Goal: Task Accomplishment & Management: Complete application form

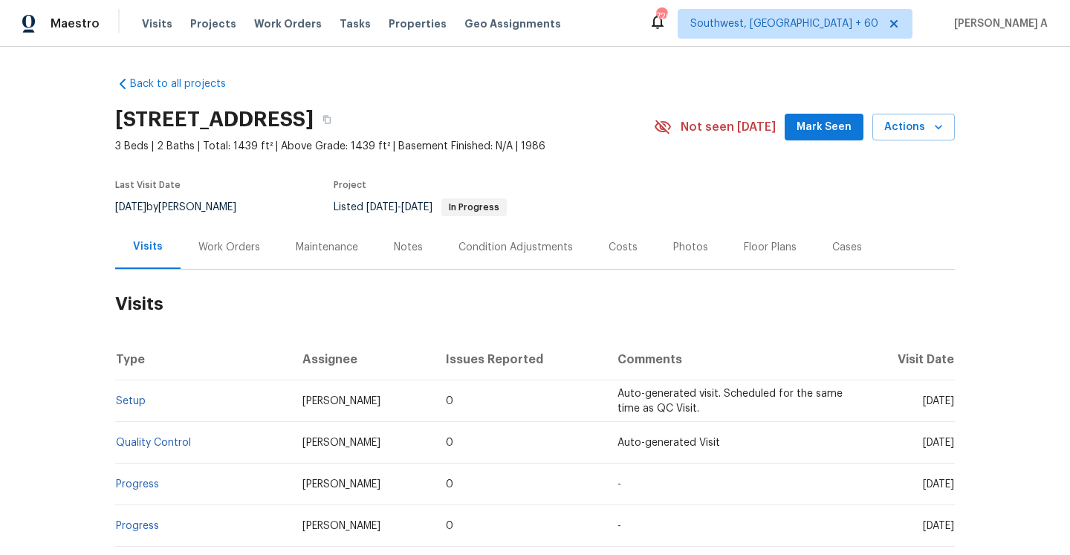
click at [220, 234] on div "Work Orders" at bounding box center [229, 247] width 97 height 44
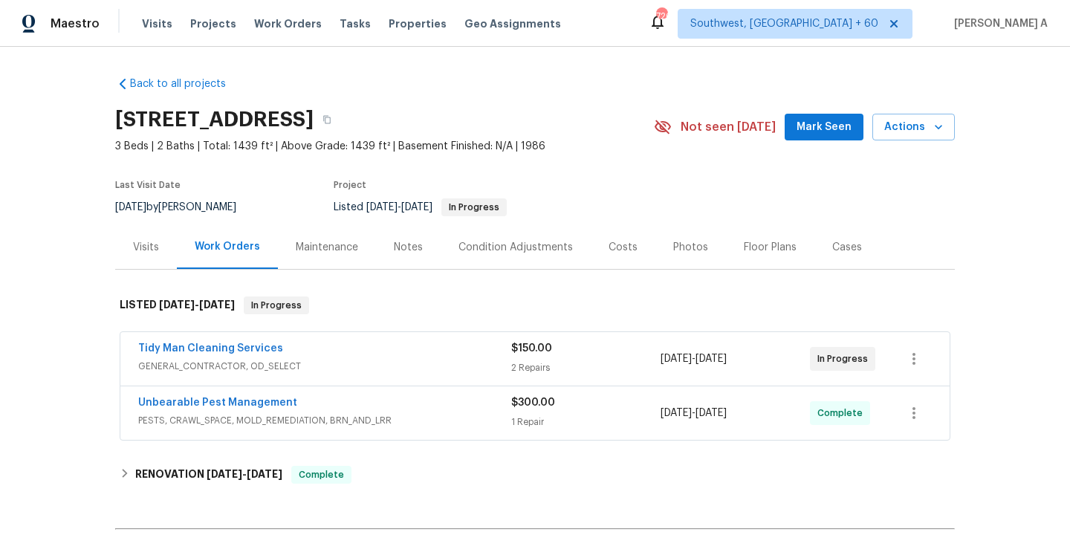
click at [361, 363] on span "GENERAL_CONTRACTOR, OD_SELECT" at bounding box center [324, 366] width 373 height 15
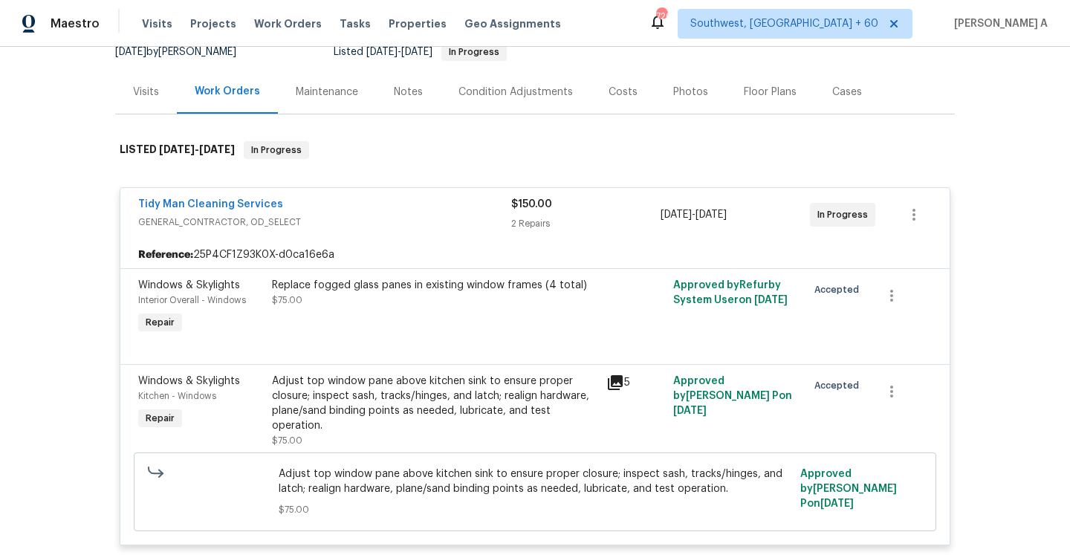
scroll to position [195, 0]
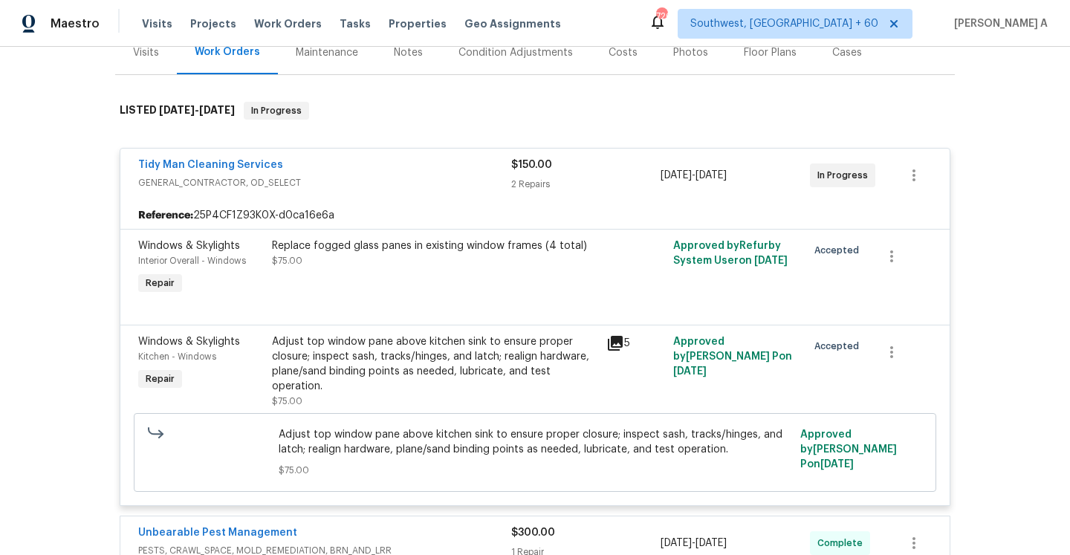
click at [355, 191] on div "Tidy Man Cleaning Services GENERAL_CONTRACTOR, OD_SELECT" at bounding box center [324, 175] width 373 height 36
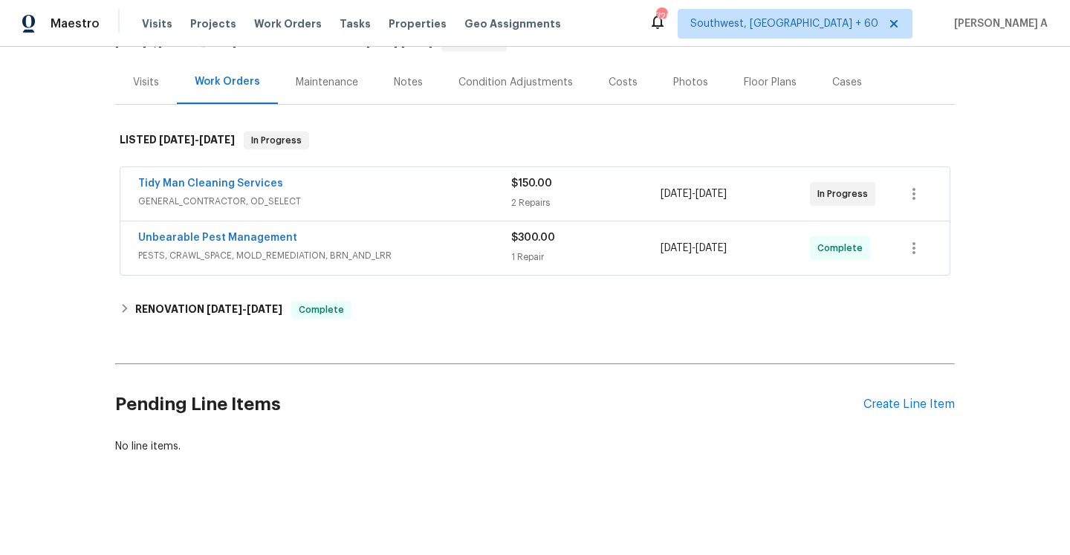
scroll to position [165, 0]
drag, startPoint x: 283, startPoint y: 184, endPoint x: 334, endPoint y: 192, distance: 51.2
click at [215, 180] on div "Tidy Man Cleaning Services" at bounding box center [324, 185] width 373 height 18
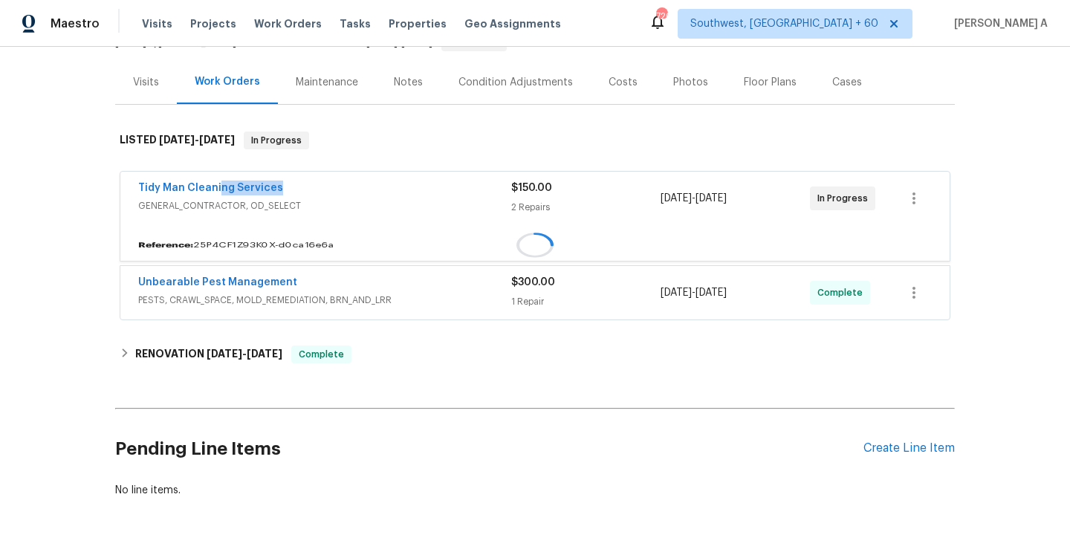
scroll to position [195, 0]
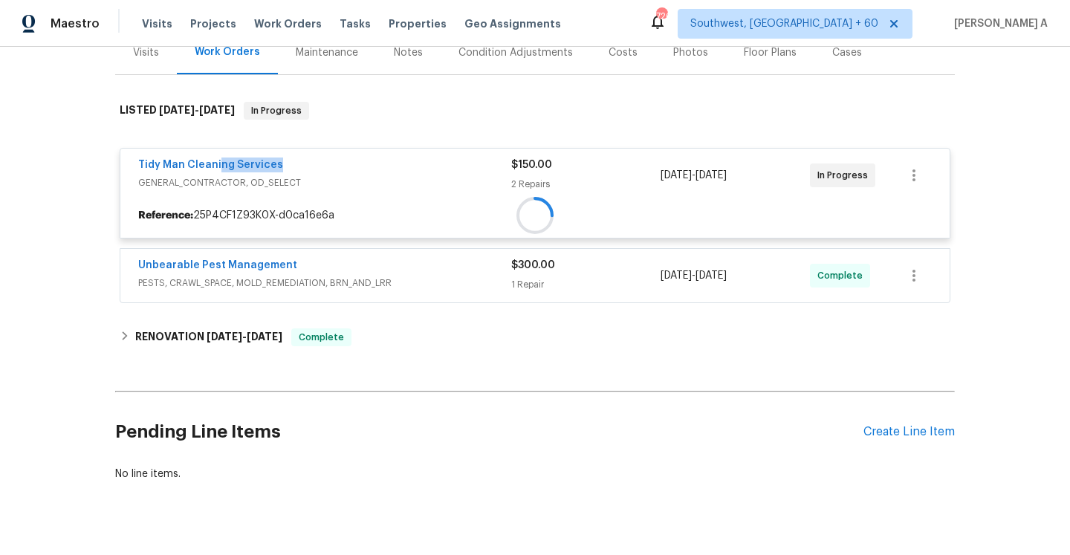
copy link "ng Services"
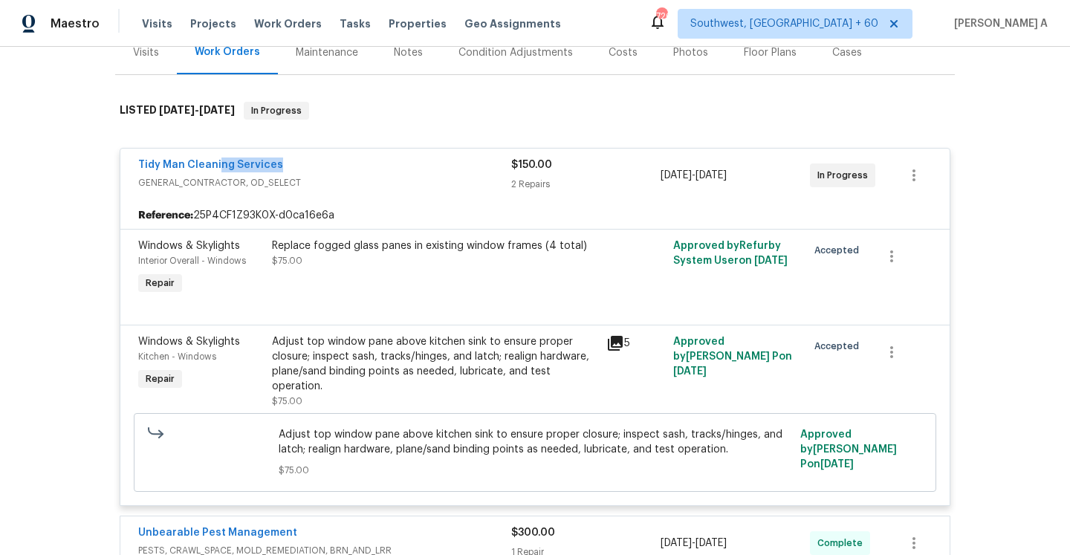
click at [118, 175] on div "Tidy Man Cleaning Services GENERAL_CONTRACTOR, OD_SELECT $150.00 2 Repairs [DAT…" at bounding box center [534, 354] width 839 height 441
drag, startPoint x: 285, startPoint y: 164, endPoint x: 137, endPoint y: 156, distance: 148.8
click at [137, 156] on div "Tidy Man Cleaning Services GENERAL_CONTRACTOR, OD_SELECT $150.00 2 Repairs [DAT…" at bounding box center [534, 175] width 829 height 53
copy link "Tidy Man Cleaning Services"
click at [157, 62] on div "Visits" at bounding box center [146, 52] width 62 height 44
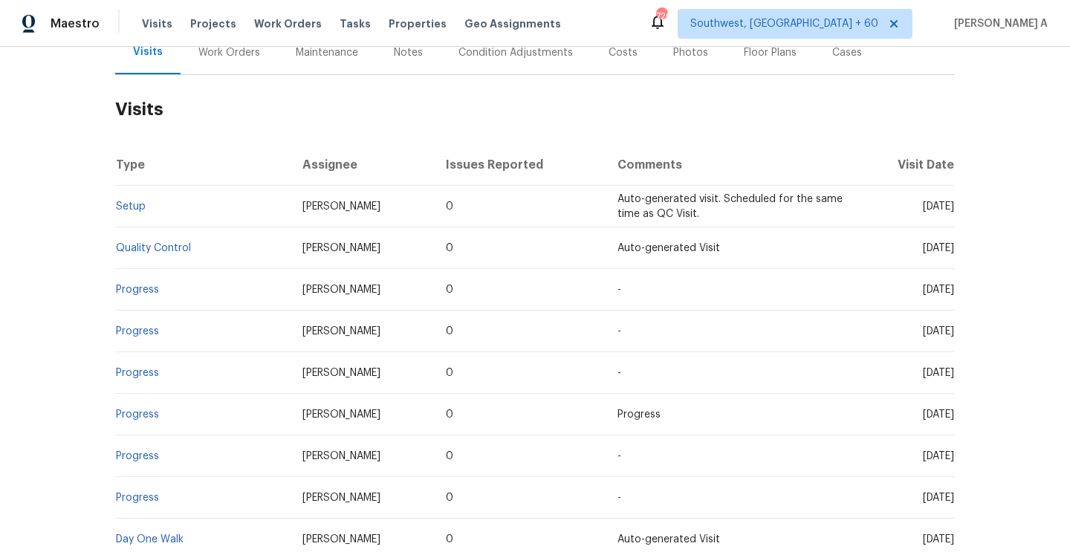
scroll to position [194, 0]
drag, startPoint x: 157, startPoint y: 211, endPoint x: 119, endPoint y: 210, distance: 37.9
click at [119, 210] on td "Setup" at bounding box center [202, 207] width 175 height 42
copy link "Setup"
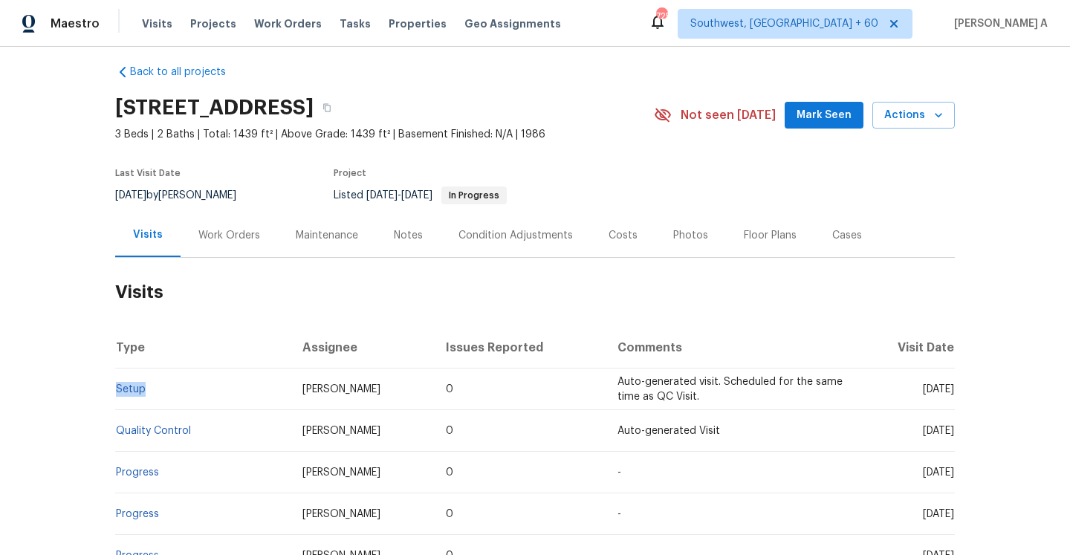
scroll to position [0, 0]
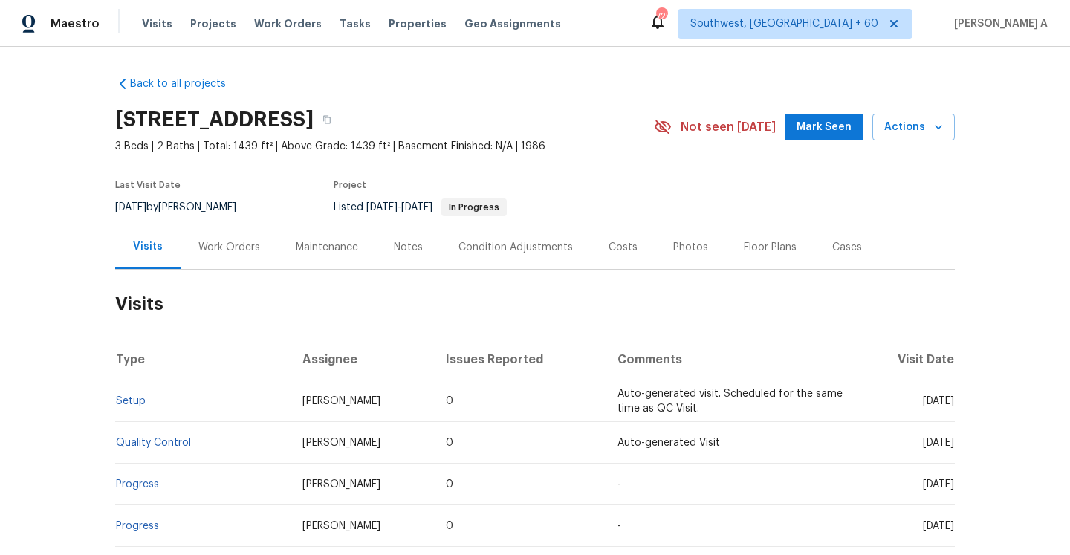
click at [956, 118] on div "Back to all projects [STREET_ADDRESS] 3 Beds | 2 Baths | Total: 1439 ft² | Abov…" at bounding box center [535, 301] width 1070 height 508
click at [940, 118] on span "Actions" at bounding box center [913, 127] width 59 height 19
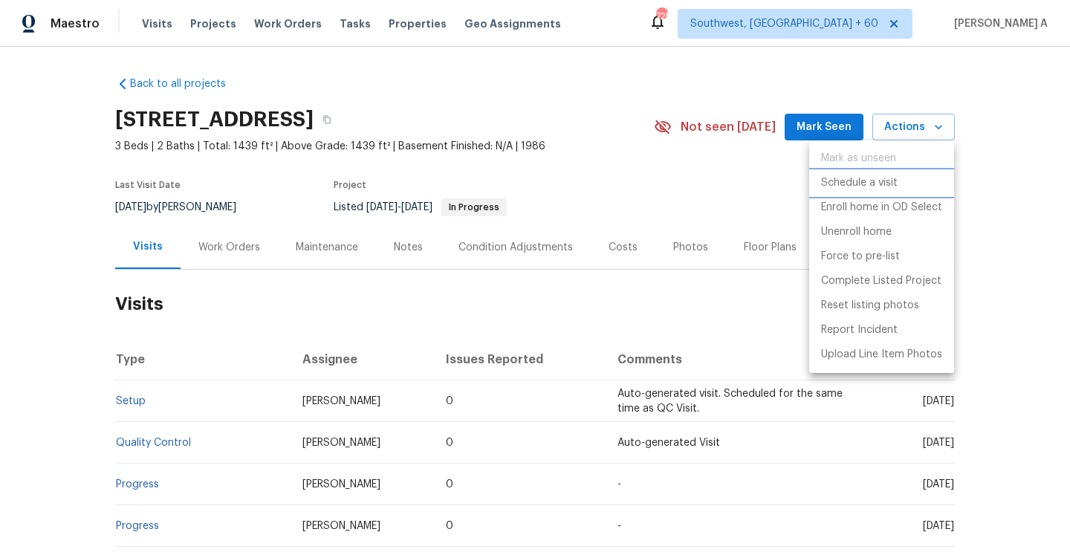
click at [848, 173] on li "Schedule a visit" at bounding box center [881, 183] width 145 height 25
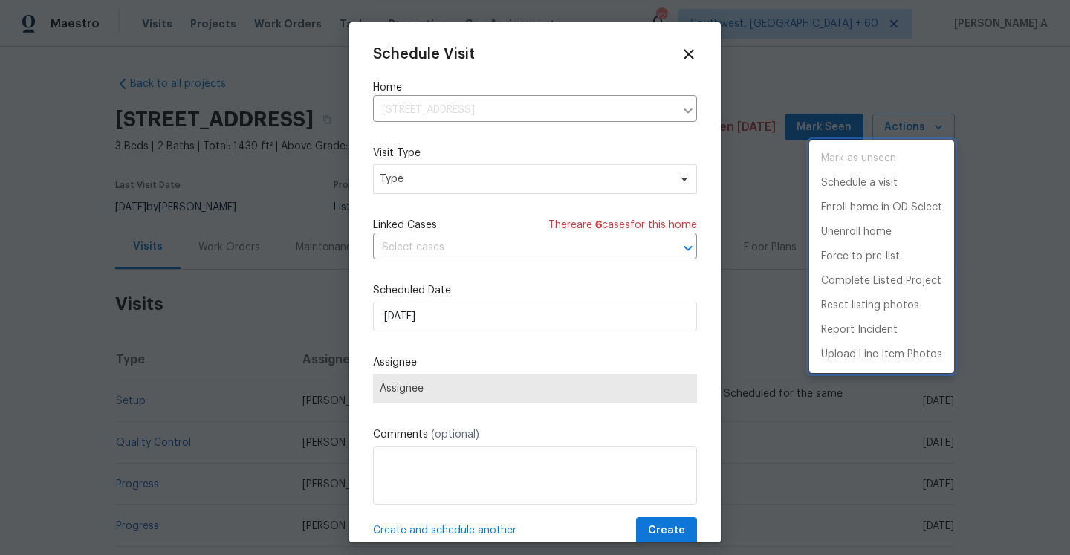
click at [542, 170] on div at bounding box center [535, 277] width 1070 height 555
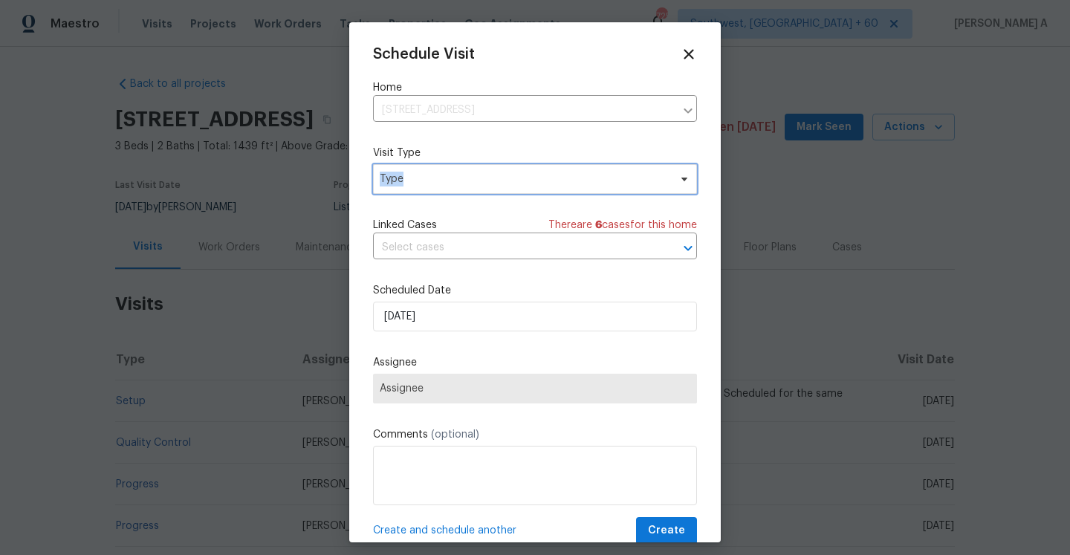
click at [542, 170] on span "Type" at bounding box center [535, 179] width 324 height 30
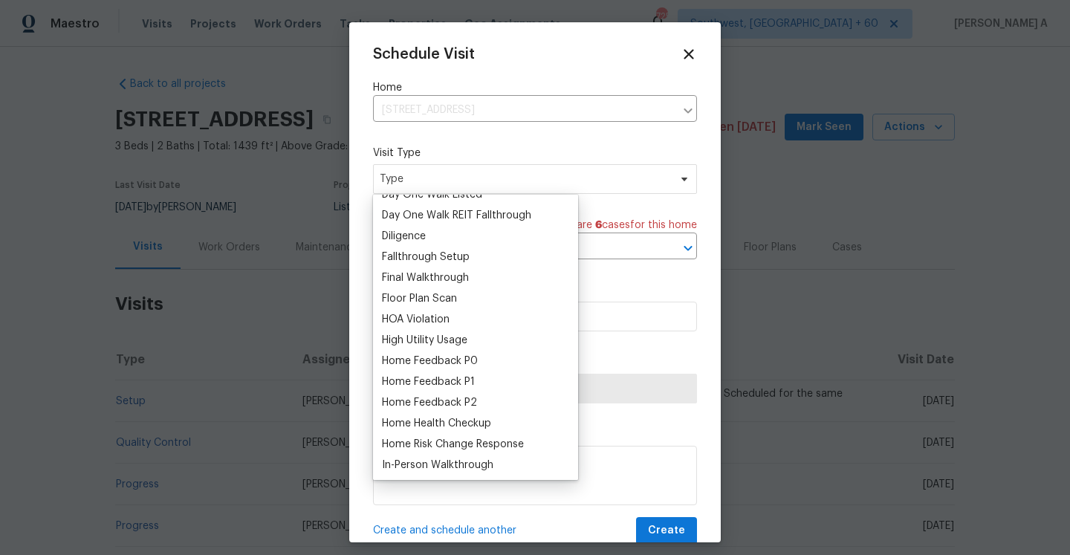
scroll to position [329, 0]
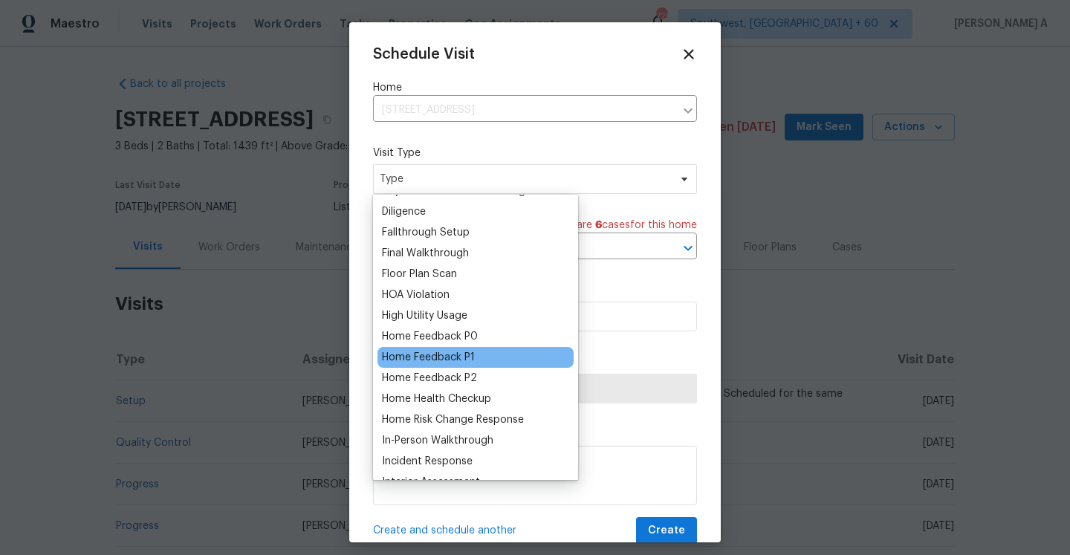
click at [461, 354] on div "Home Feedback P1" at bounding box center [428, 357] width 93 height 15
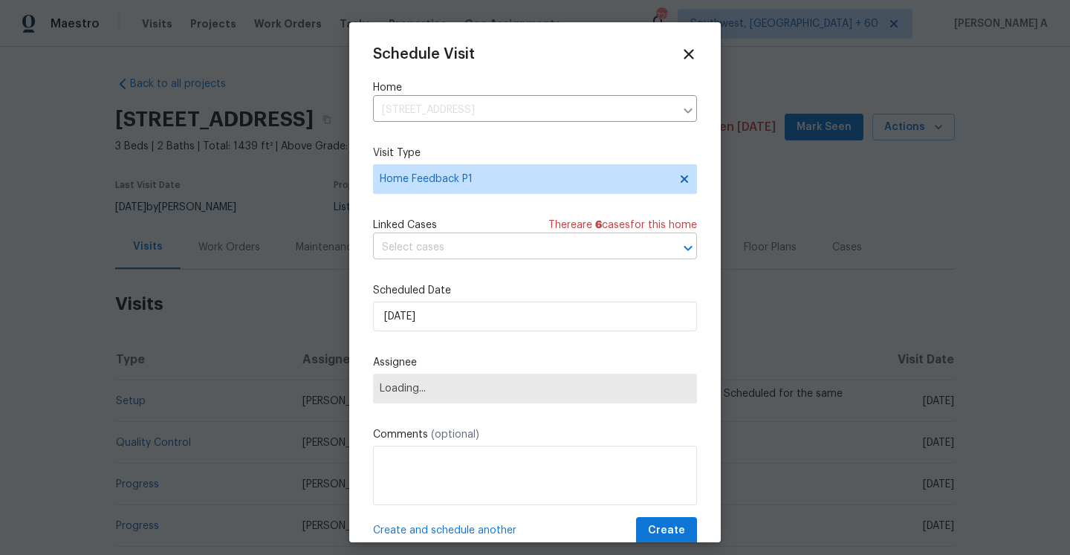
click at [457, 256] on input "text" at bounding box center [514, 247] width 282 height 23
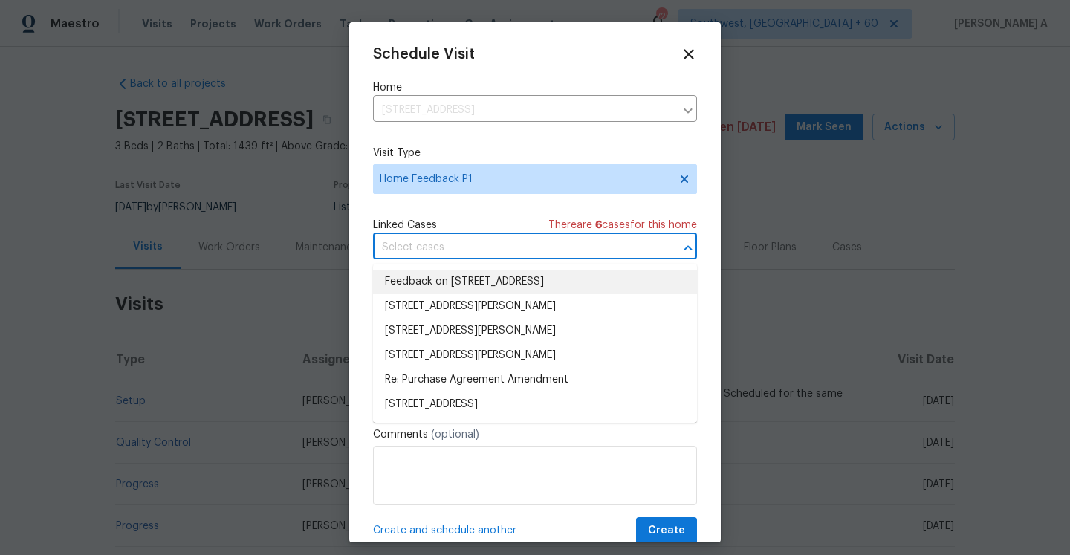
click at [465, 273] on li "Feedback on [STREET_ADDRESS]" at bounding box center [535, 282] width 324 height 25
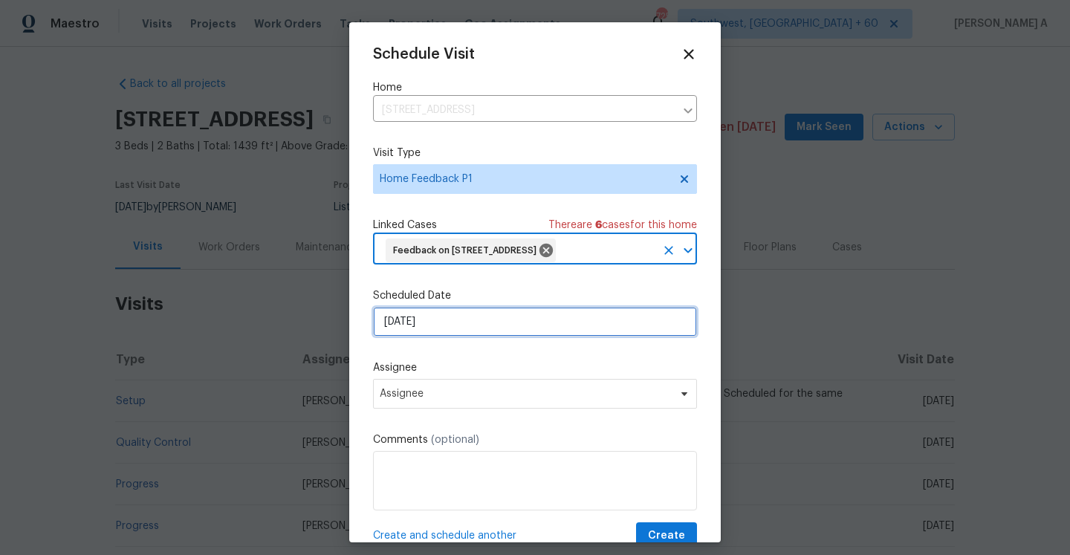
click at [464, 325] on input "[DATE]" at bounding box center [535, 322] width 324 height 30
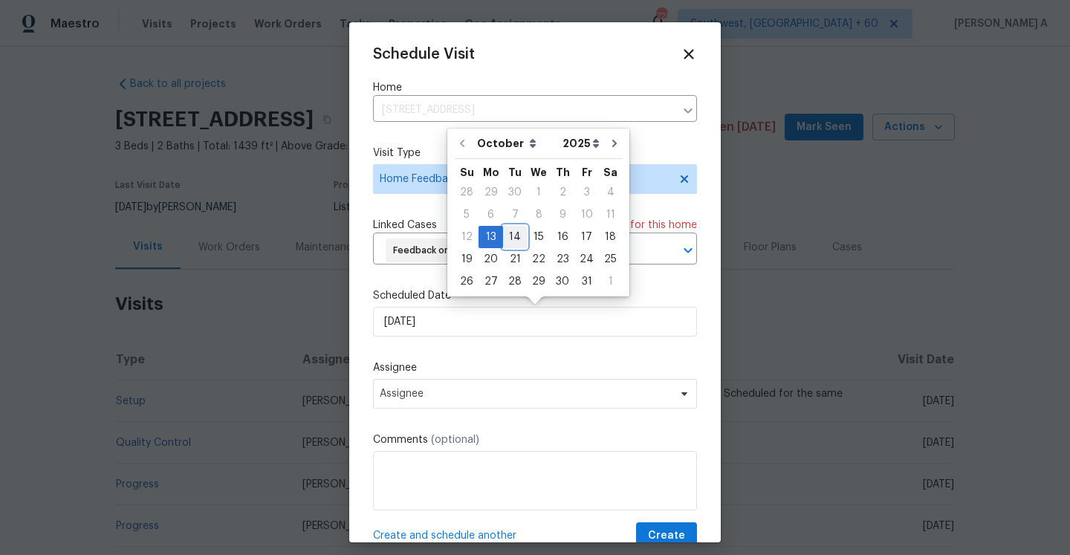
click at [508, 239] on div "14" at bounding box center [515, 237] width 24 height 21
type input "[DATE]"
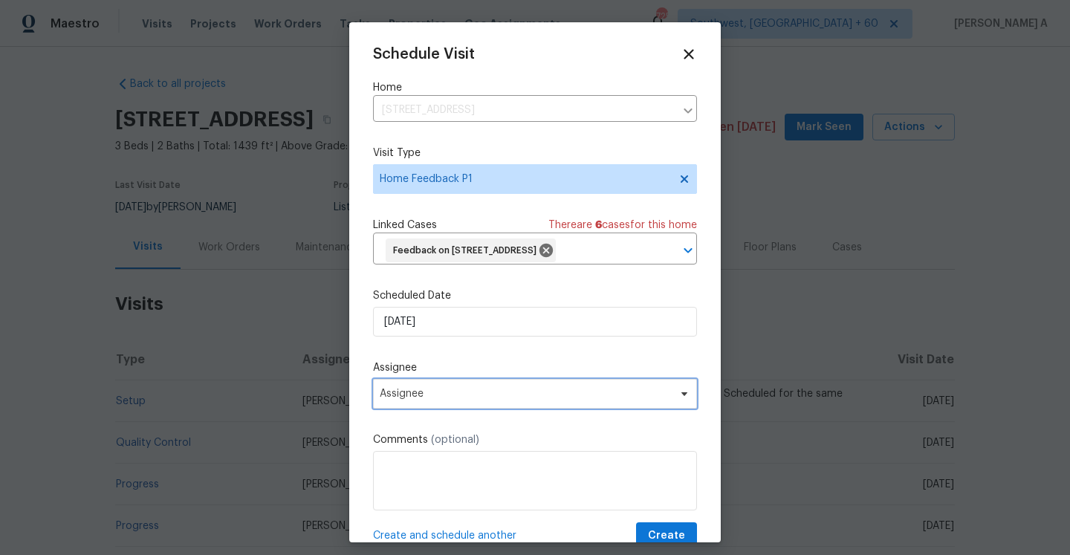
click at [493, 400] on span "Assignee" at bounding box center [525, 394] width 291 height 12
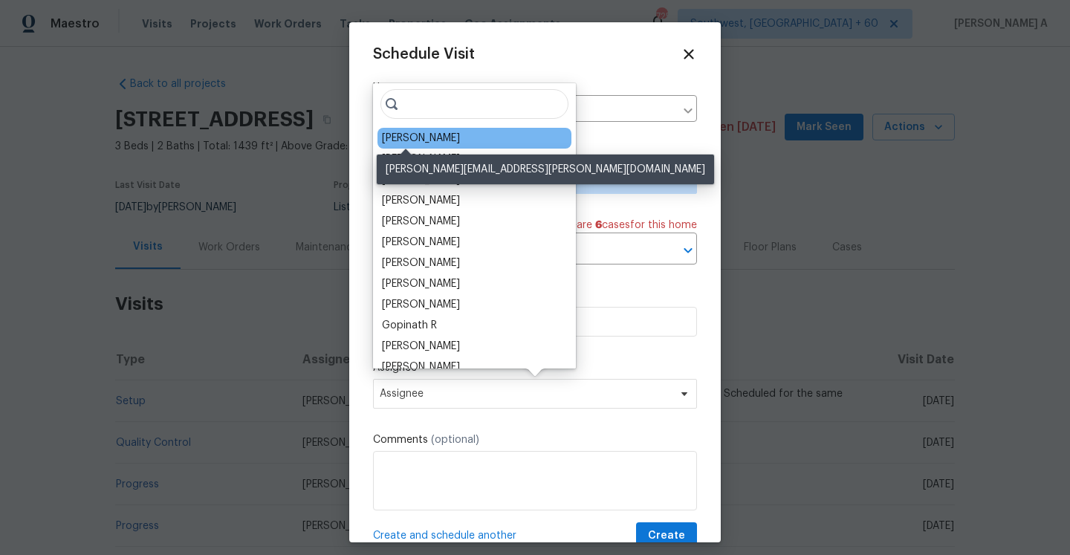
click at [412, 143] on div "[PERSON_NAME]" at bounding box center [421, 138] width 78 height 15
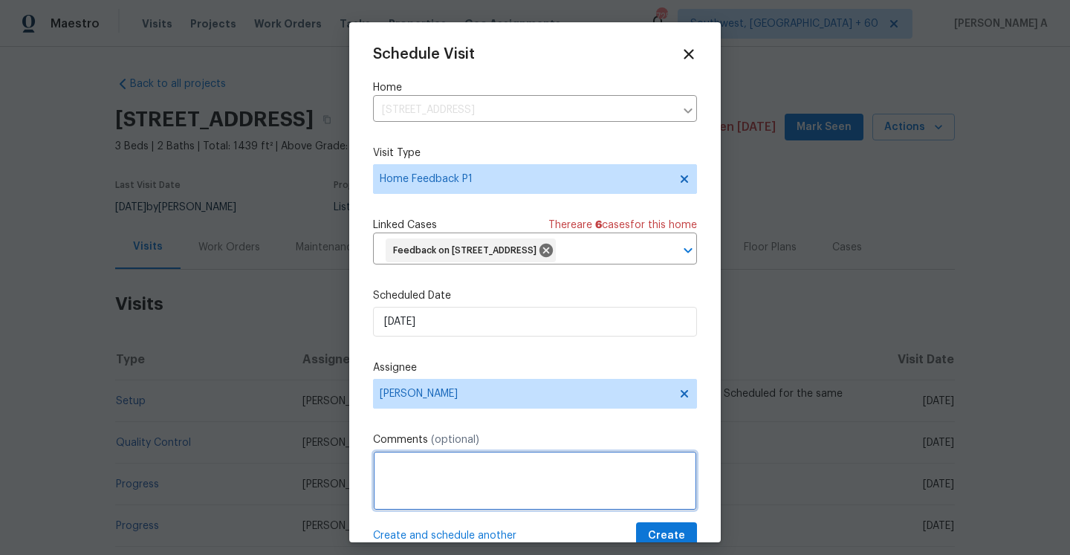
click at [413, 458] on textarea at bounding box center [535, 480] width 324 height 59
paste textarea "the key does not work and it is a traditional home"
click at [0, 0] on qb-div "Add a comma work ," at bounding box center [0, 0] width 0 height 0
click at [662, 464] on textarea "The key does not work, and it is a traditional home." at bounding box center [535, 480] width 324 height 59
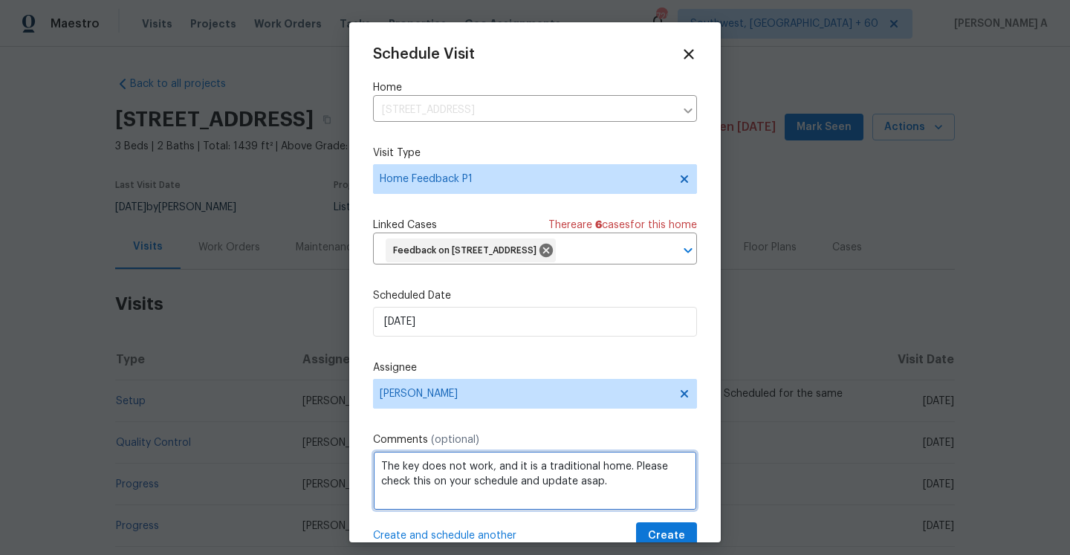
scroll to position [31, 0]
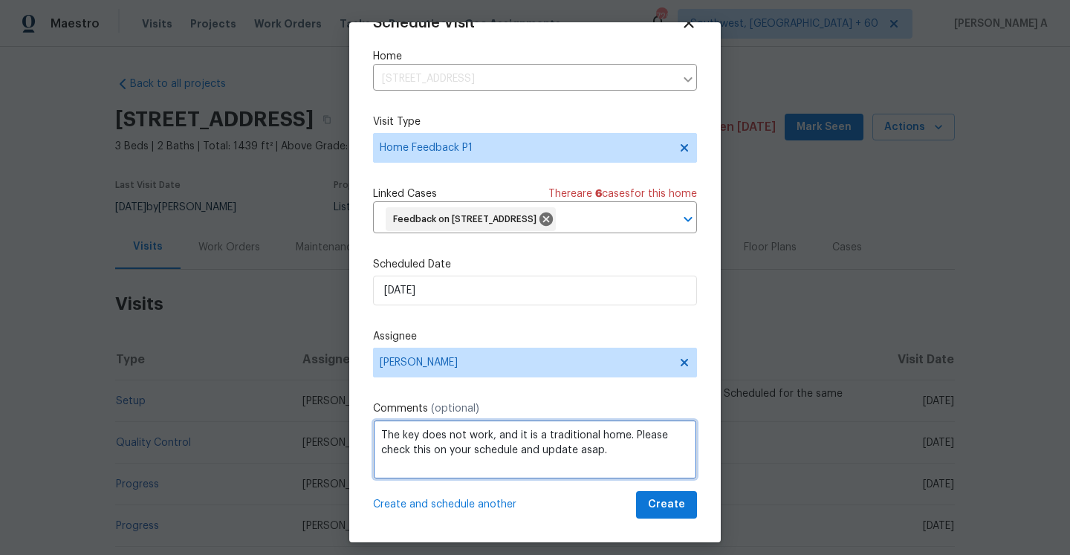
type textarea "The key does not work, and it is a traditional home. Please check this on your …"
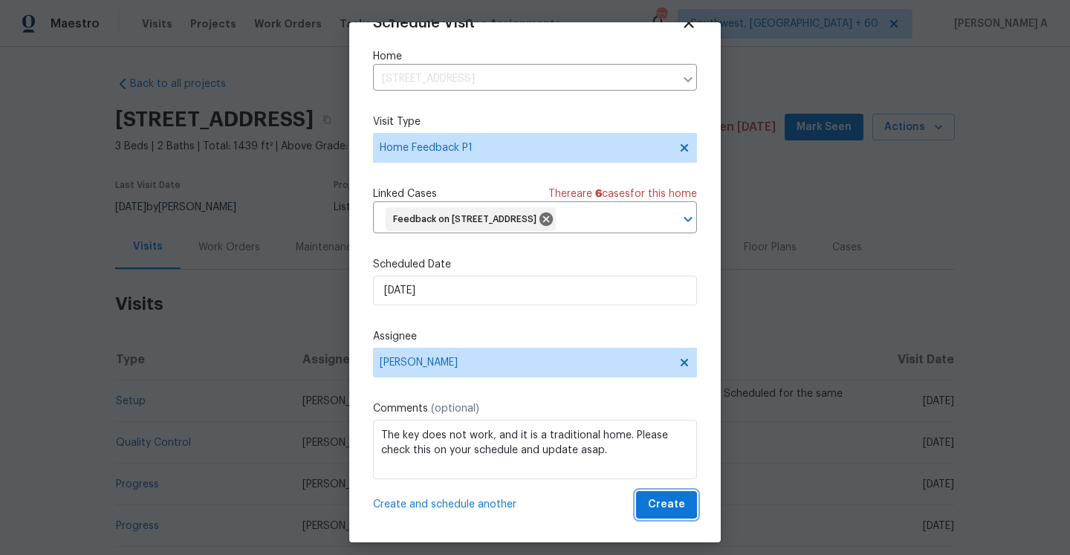
click at [672, 504] on span "Create" at bounding box center [666, 505] width 37 height 19
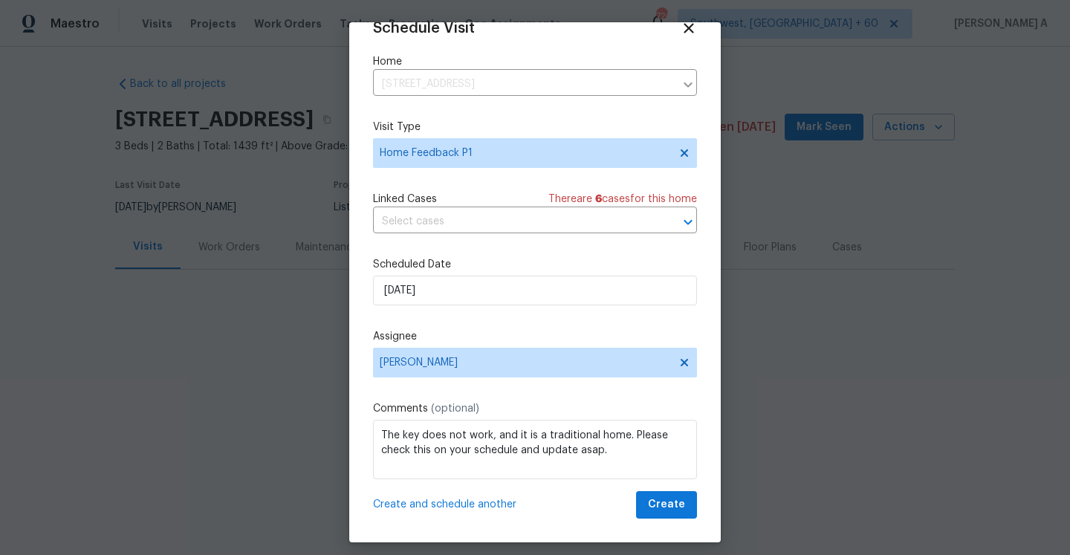
scroll to position [27, 0]
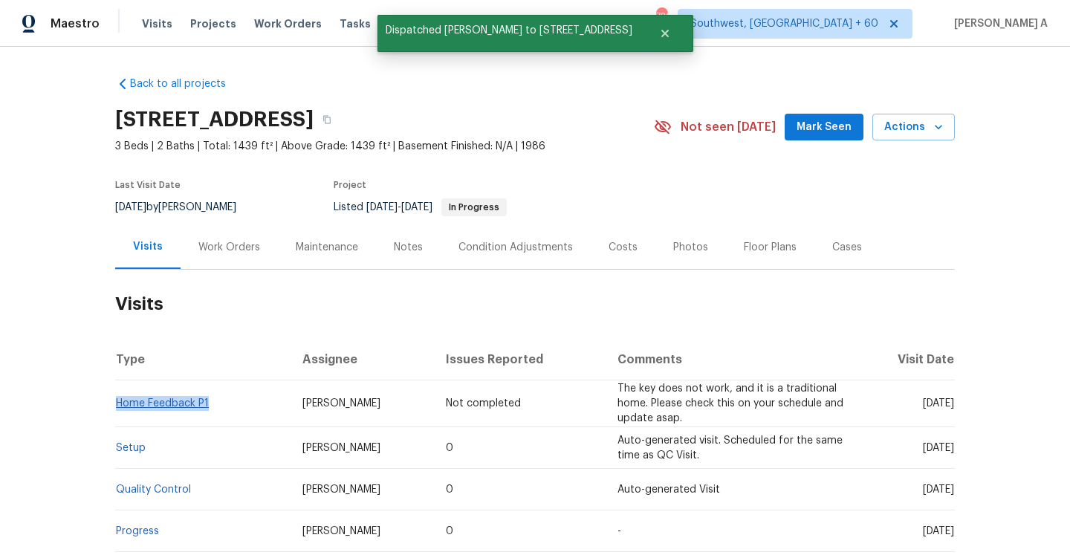
drag, startPoint x: 207, startPoint y: 403, endPoint x: 120, endPoint y: 401, distance: 87.7
click at [120, 401] on td "Home Feedback P1" at bounding box center [202, 403] width 175 height 47
copy link "Home Feedback P1"
